Goal: Task Accomplishment & Management: Manage account settings

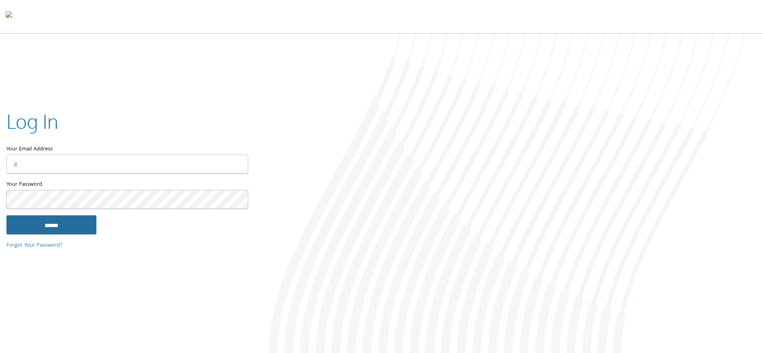
type input "**********"
click at [80, 220] on input "******" at bounding box center [51, 225] width 90 height 19
